Goal: Transaction & Acquisition: Download file/media

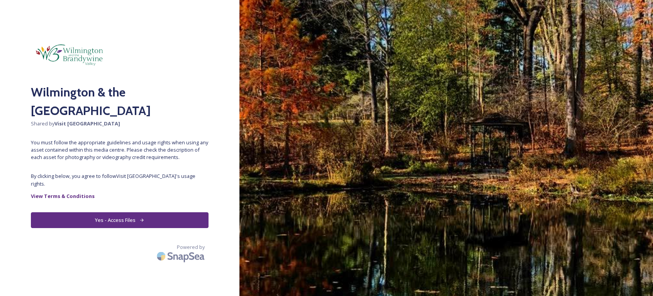
click at [125, 213] on button "Yes - Access Files" at bounding box center [119, 220] width 177 height 16
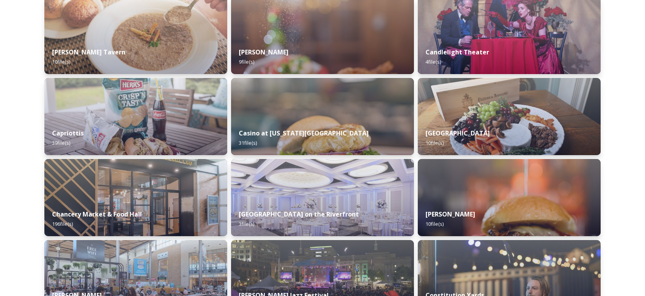
scroll to position [950, 0]
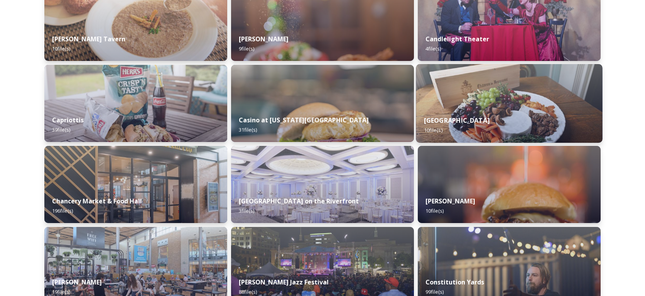
click at [490, 108] on div "[STREET_ADDRESS] file(s)" at bounding box center [509, 125] width 186 height 35
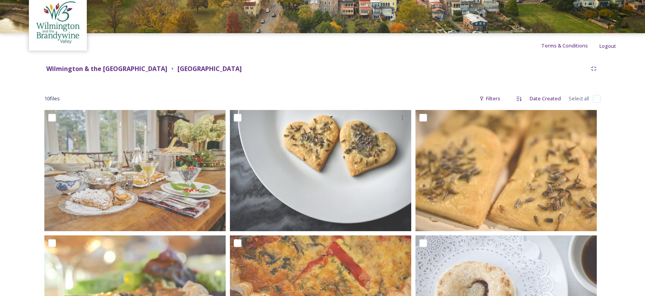
scroll to position [37, 0]
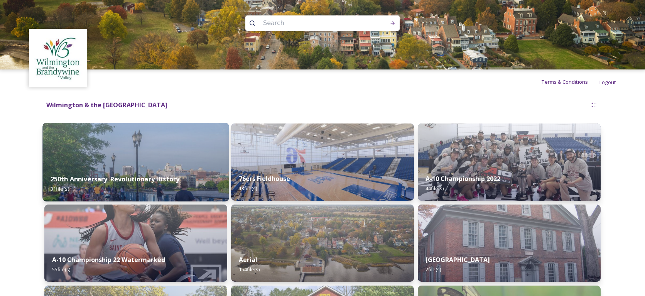
click at [144, 172] on div "250th Anniversary_Revolutionary History 31 file(s)" at bounding box center [135, 183] width 186 height 35
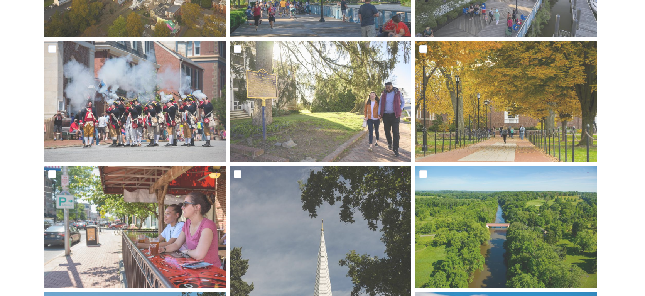
scroll to position [247, 0]
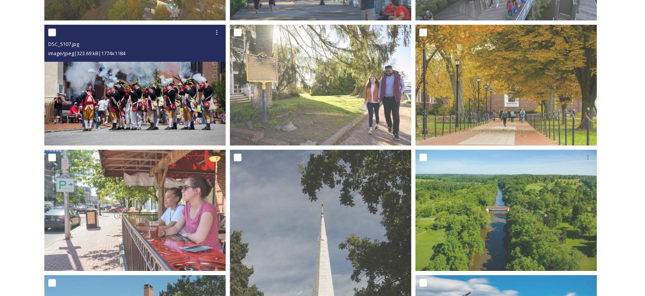
click at [161, 99] on img at bounding box center [134, 85] width 181 height 121
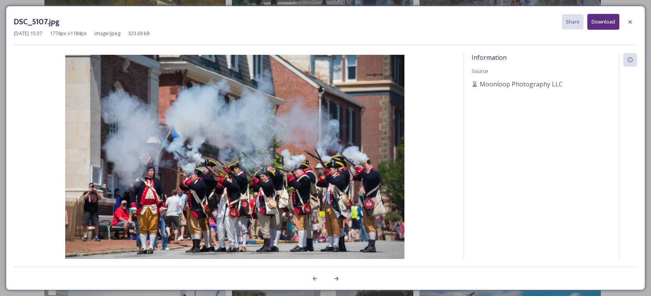
click at [602, 22] on button "Download" at bounding box center [603, 22] width 32 height 16
click at [628, 22] on icon at bounding box center [630, 22] width 6 height 6
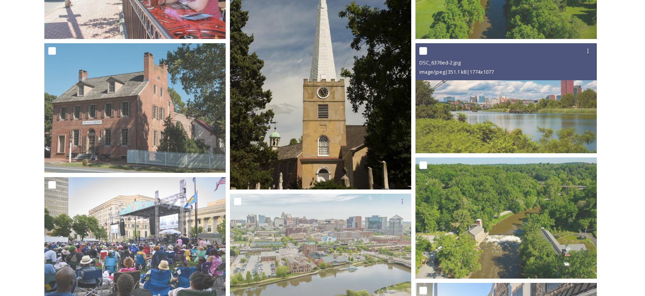
scroll to position [481, 0]
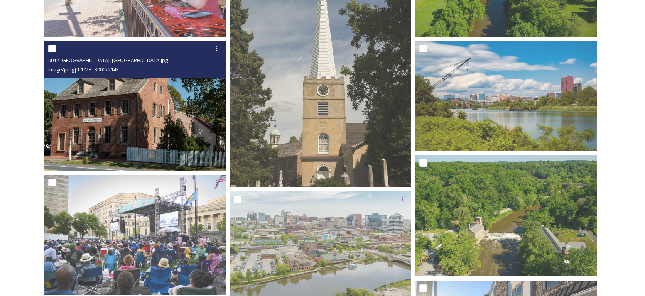
click at [121, 112] on img at bounding box center [134, 106] width 181 height 130
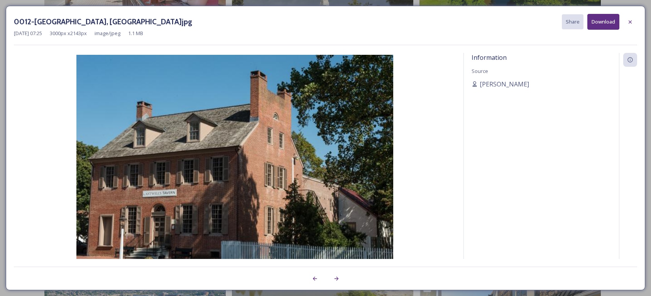
click at [121, 112] on img at bounding box center [235, 168] width 442 height 227
click at [632, 23] on icon at bounding box center [630, 22] width 6 height 6
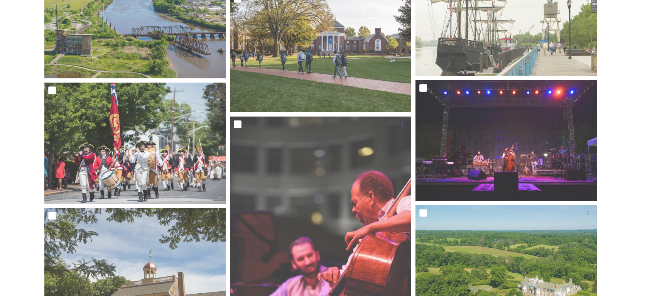
scroll to position [1020, 0]
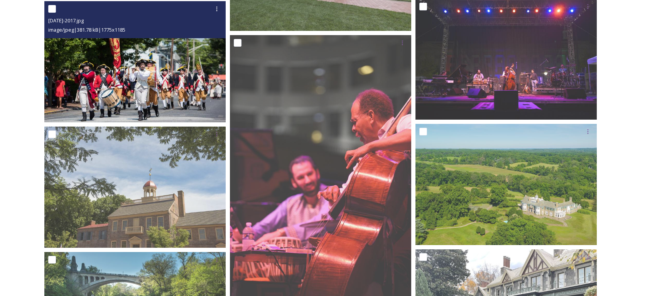
click at [149, 79] on img at bounding box center [134, 61] width 181 height 121
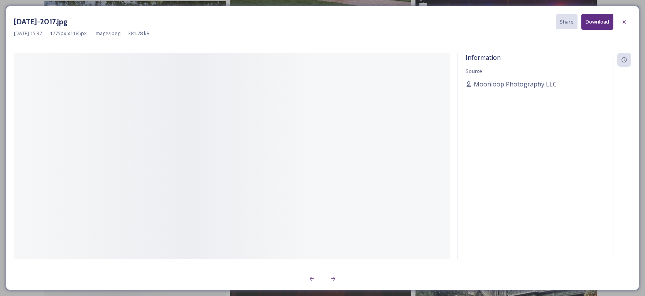
scroll to position [888, 0]
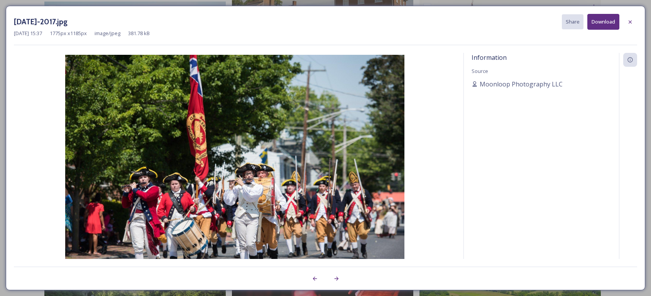
click at [603, 22] on button "Download" at bounding box center [603, 22] width 32 height 16
click at [631, 22] on icon at bounding box center [630, 22] width 6 height 6
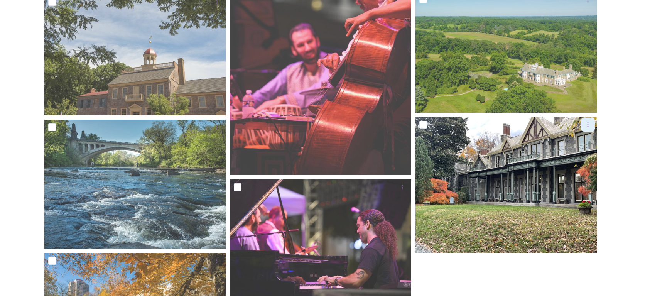
scroll to position [1129, 0]
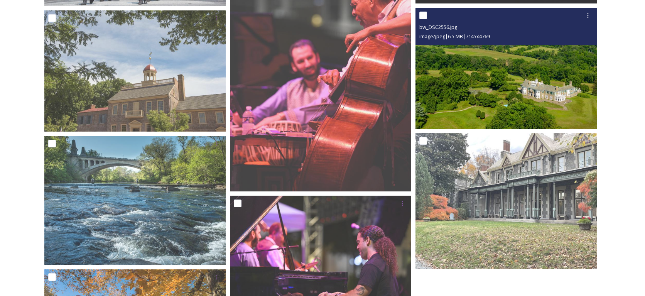
click at [509, 92] on img at bounding box center [506, 68] width 181 height 121
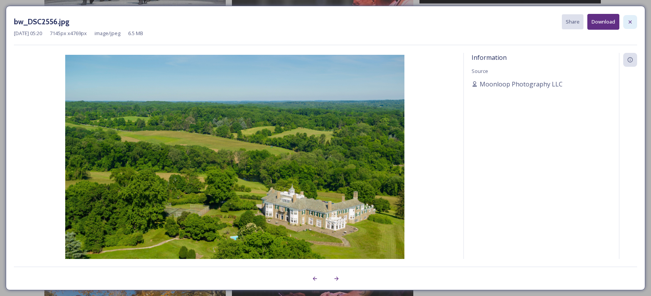
click at [628, 22] on icon at bounding box center [630, 22] width 6 height 6
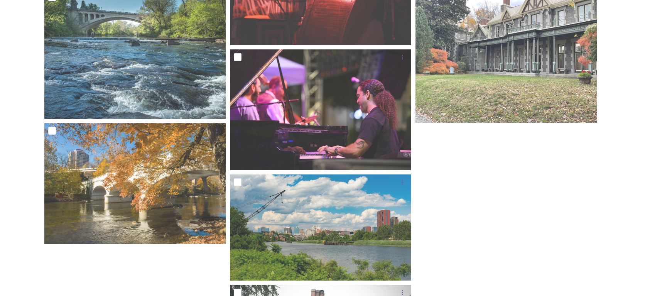
scroll to position [1245, 0]
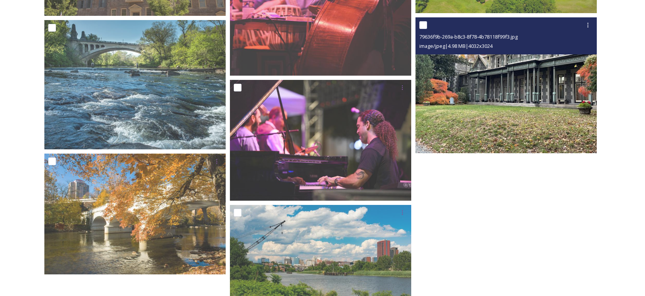
click at [537, 115] on img at bounding box center [506, 85] width 181 height 136
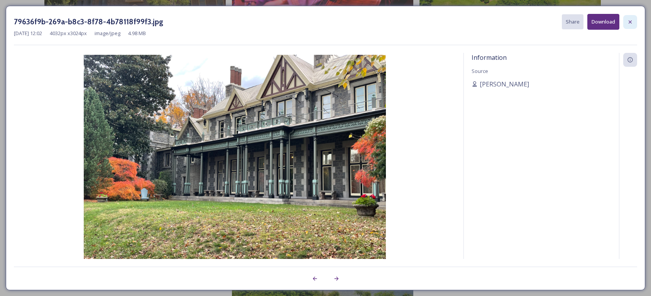
click at [631, 21] on icon at bounding box center [630, 21] width 3 height 3
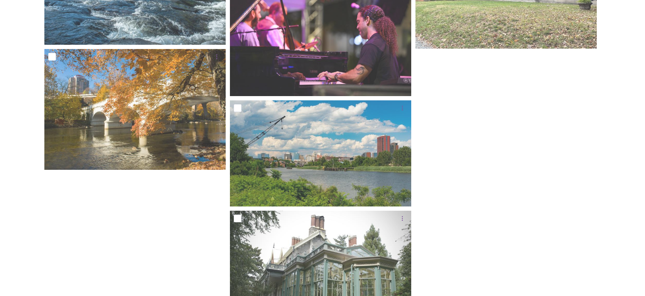
scroll to position [1403, 0]
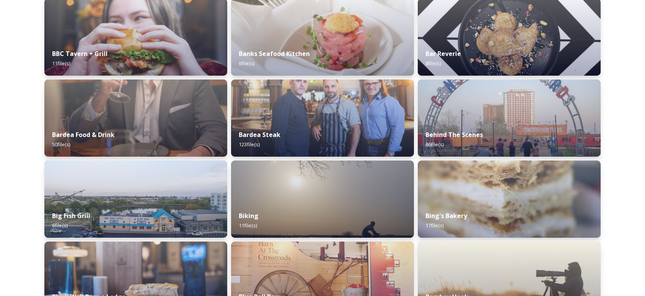
scroll to position [462, 0]
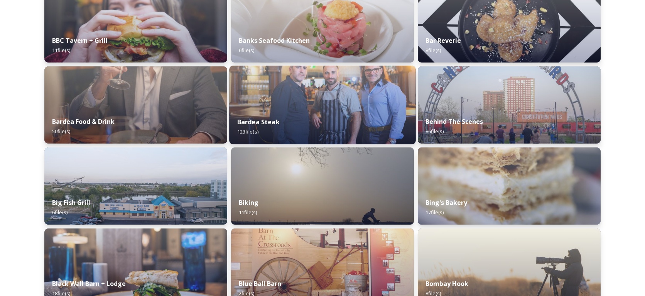
click at [334, 107] on img at bounding box center [322, 105] width 186 height 79
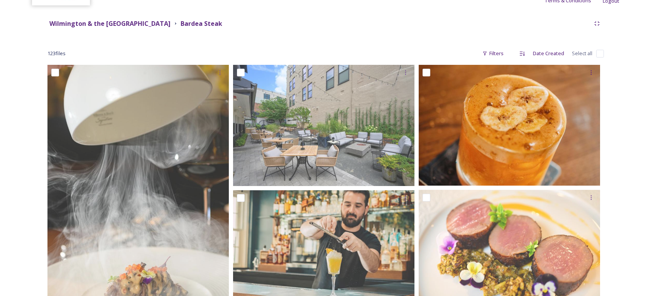
scroll to position [102, 0]
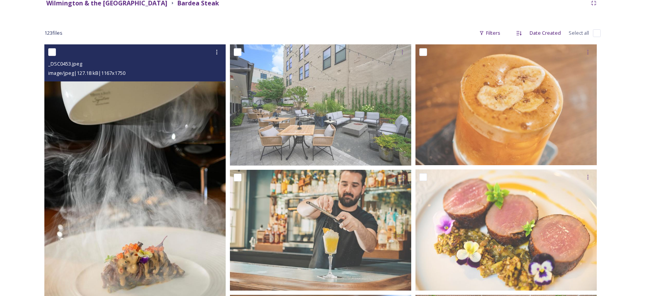
click at [152, 175] on img at bounding box center [134, 180] width 181 height 272
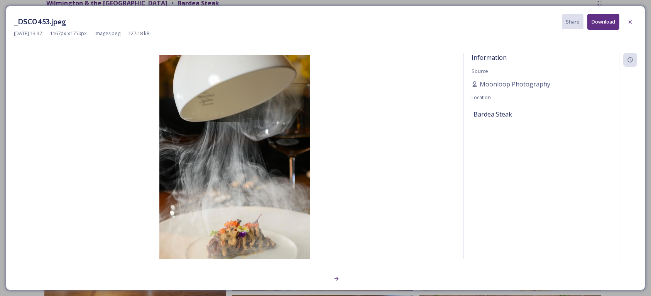
click at [603, 25] on button "Download" at bounding box center [603, 22] width 32 height 16
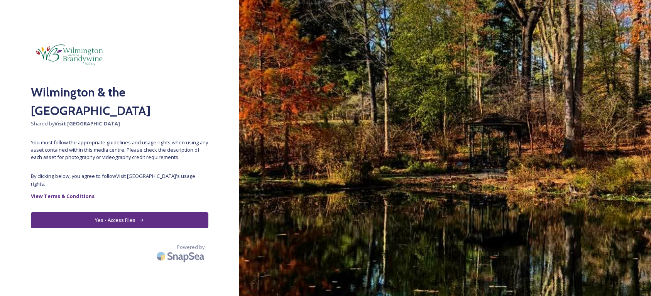
click at [103, 212] on button "Yes - Access Files" at bounding box center [119, 220] width 177 height 16
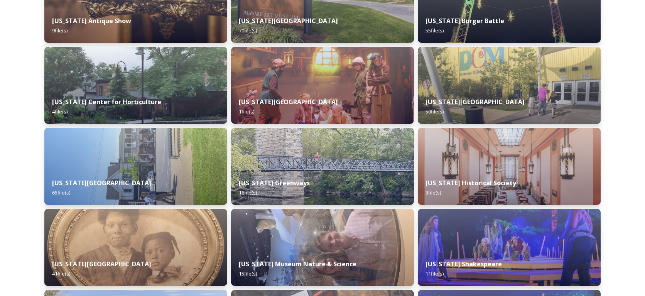
scroll to position [1380, 0]
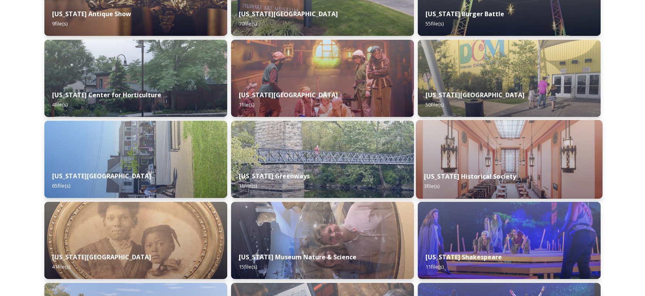
click at [506, 167] on div "[US_STATE] Historical Society 3 file(s)" at bounding box center [509, 181] width 186 height 35
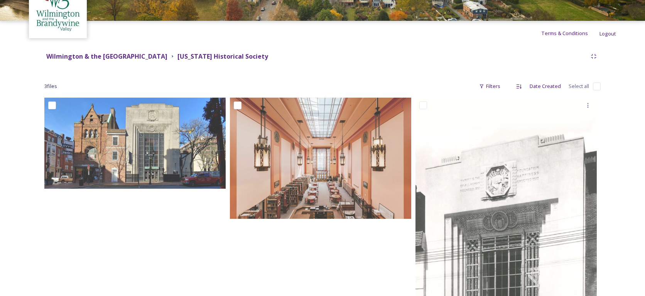
scroll to position [42, 0]
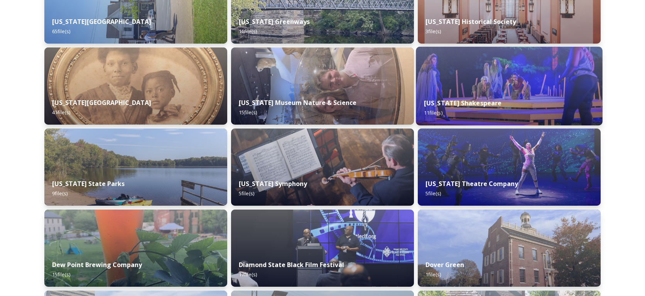
scroll to position [1528, 0]
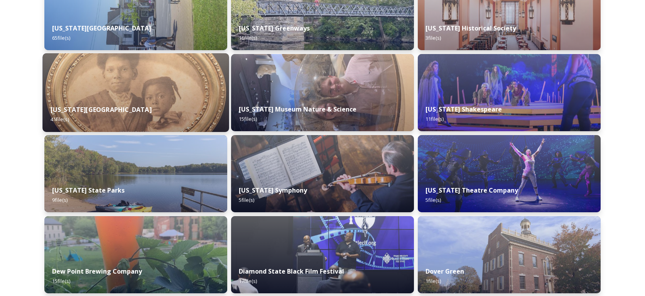
click at [161, 89] on img at bounding box center [135, 92] width 186 height 79
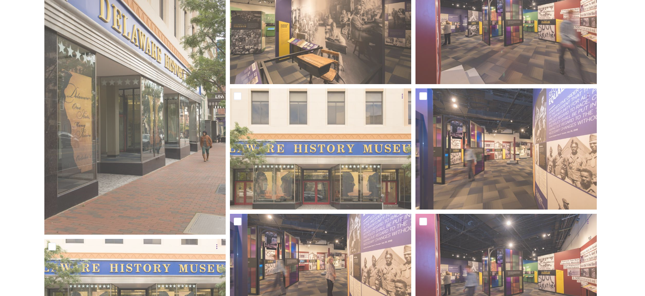
scroll to position [193, 0]
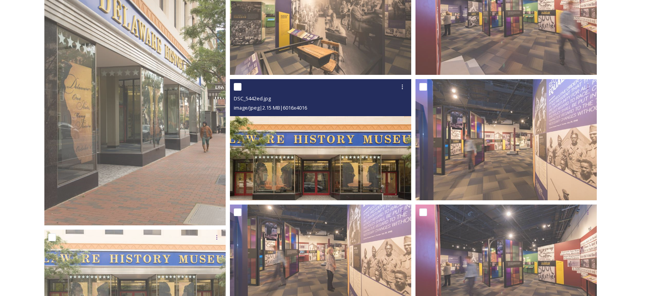
click at [338, 151] on img at bounding box center [320, 139] width 181 height 121
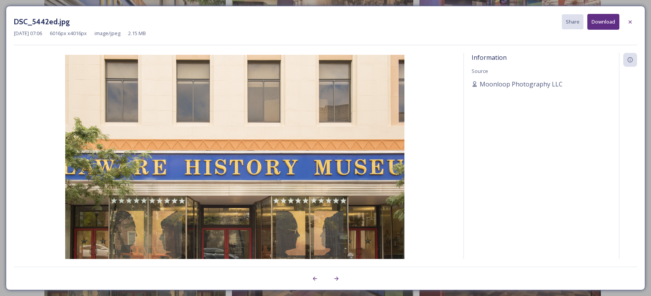
click at [609, 23] on button "Download" at bounding box center [603, 22] width 32 height 16
click at [605, 23] on button "Download" at bounding box center [603, 22] width 32 height 16
drag, startPoint x: 632, startPoint y: 23, endPoint x: 628, endPoint y: 24, distance: 3.9
click at [632, 23] on icon at bounding box center [630, 22] width 6 height 6
